Goal: Task Accomplishment & Management: Complete application form

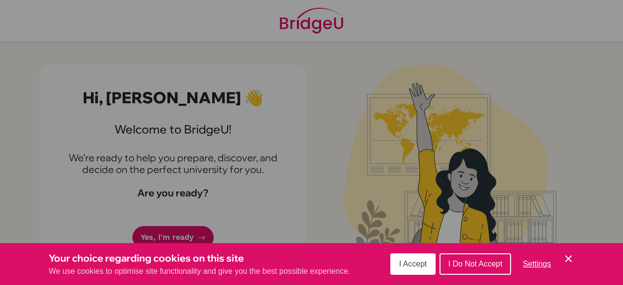
click at [406, 269] on button "I Accept" at bounding box center [413, 263] width 45 height 21
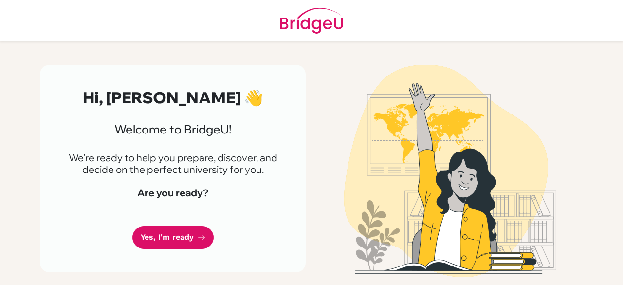
click at [187, 237] on link "Yes, I'm ready" at bounding box center [172, 237] width 81 height 23
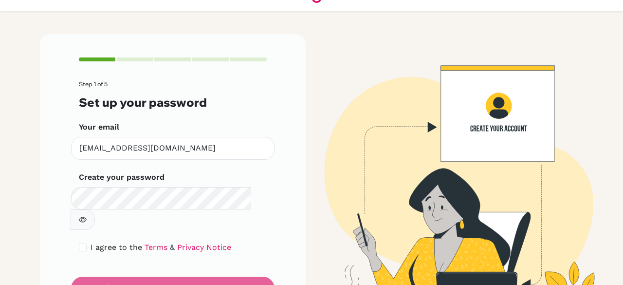
scroll to position [31, 0]
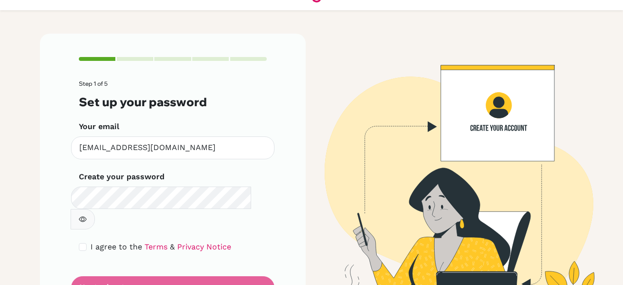
click at [95, 209] on button "button" at bounding box center [83, 219] width 24 height 20
click at [79, 243] on input "checkbox" at bounding box center [83, 247] width 8 height 8
checkbox input "true"
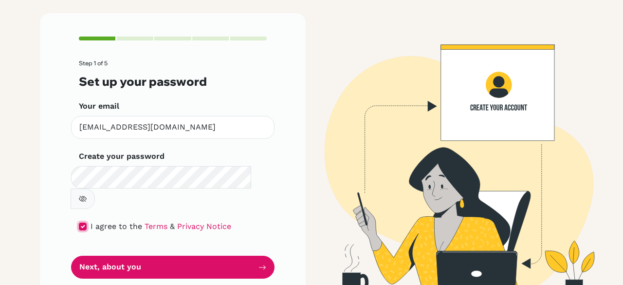
scroll to position [55, 0]
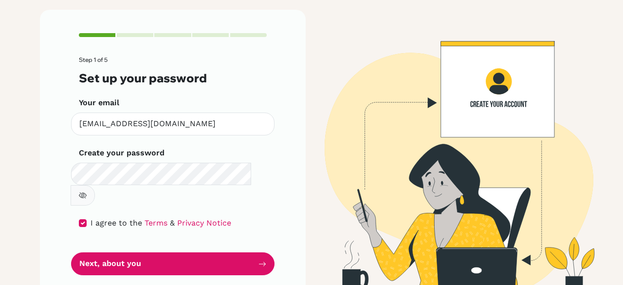
click at [99, 252] on button "Next, about you" at bounding box center [173, 263] width 204 height 23
